Goal: Find specific page/section: Find specific page/section

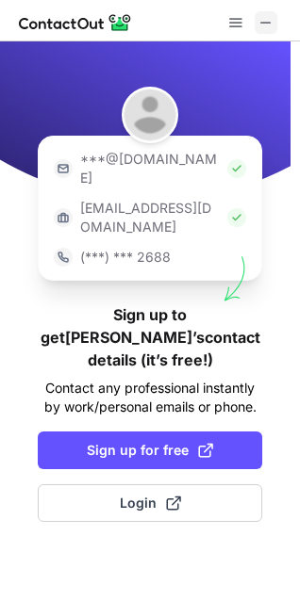
click at [267, 19] on span at bounding box center [265, 22] width 15 height 15
